Goal: Information Seeking & Learning: Learn about a topic

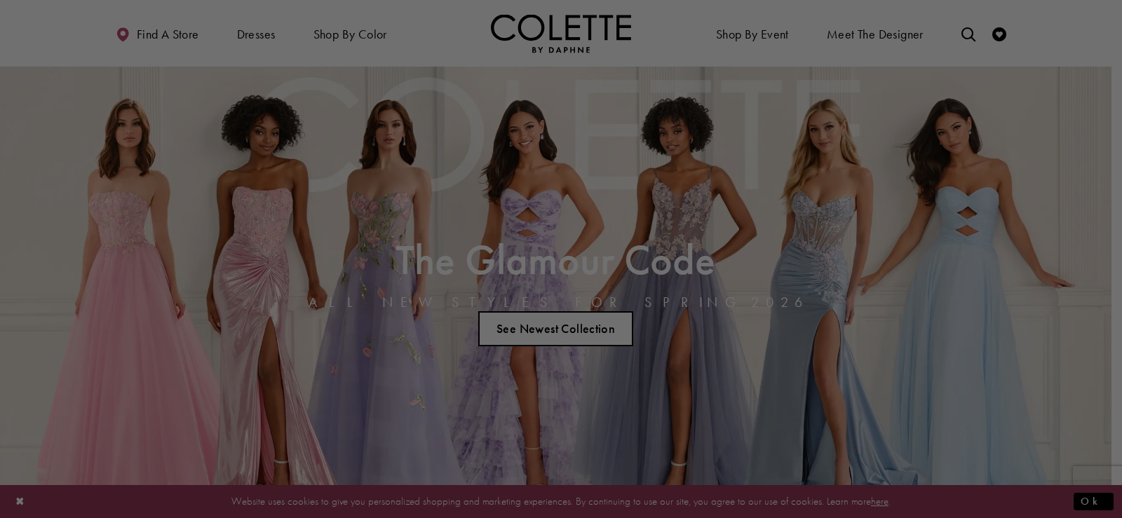
click at [960, 34] on div at bounding box center [566, 261] width 1133 height 523
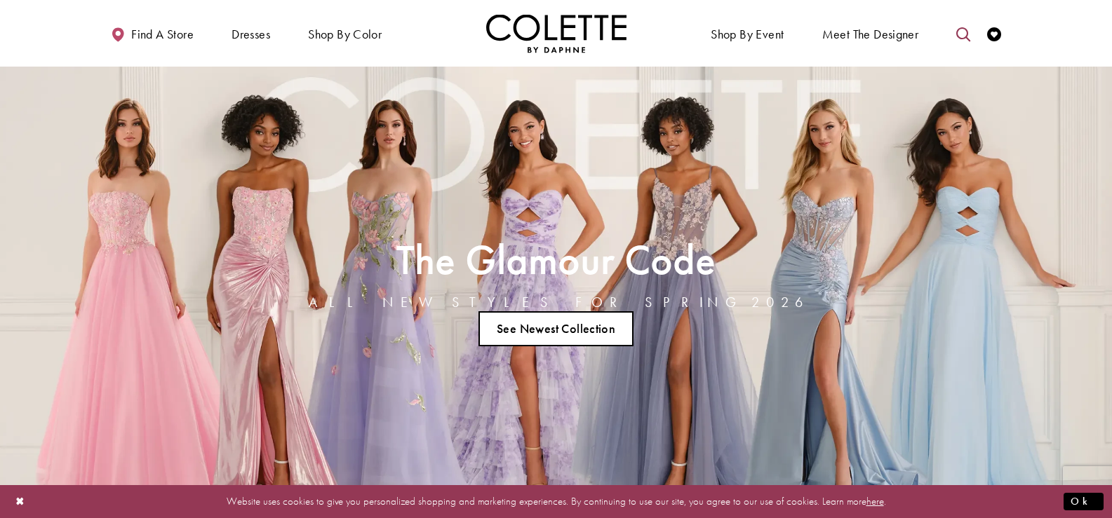
click at [963, 30] on icon "Toggle search" at bounding box center [963, 34] width 14 height 14
click at [898, 37] on input "Search" at bounding box center [891, 34] width 169 height 21
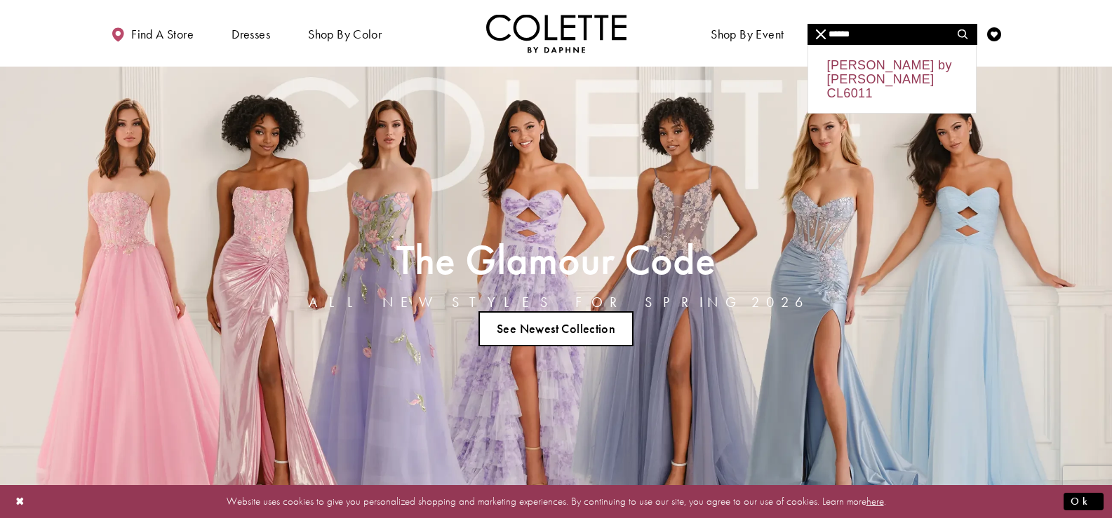
click at [872, 74] on div "Colette by Daphne CL6011" at bounding box center [892, 79] width 168 height 67
type input "**********"
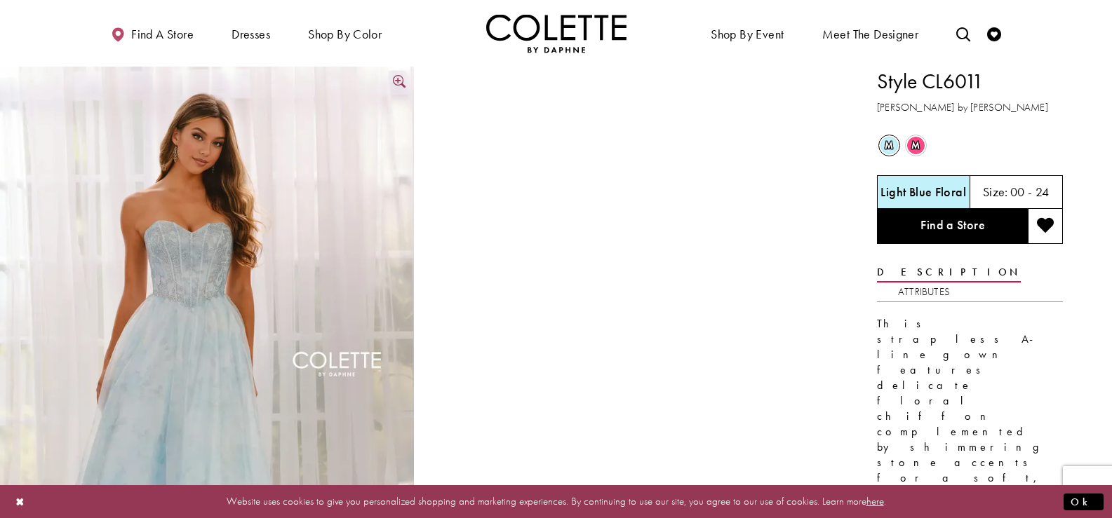
scroll to position [140, 0]
